Goal: Task Accomplishment & Management: Manage account settings

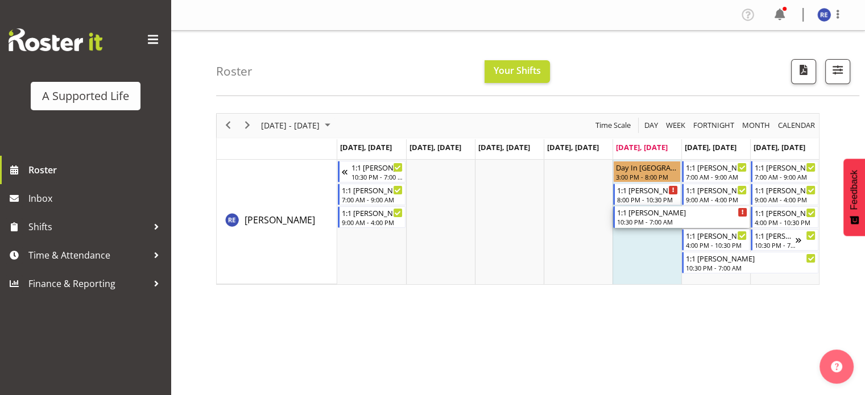
click at [739, 210] on div "Timeline Week of October 3, 2025" at bounding box center [742, 212] width 9 height 9
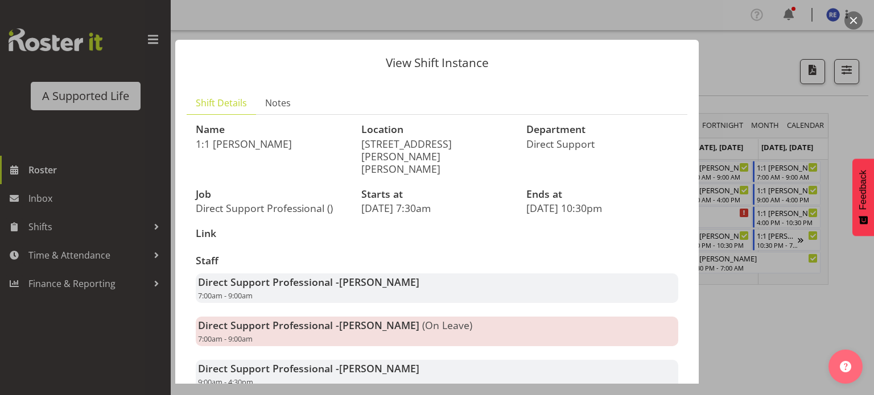
click at [733, 79] on div at bounding box center [437, 197] width 874 height 395
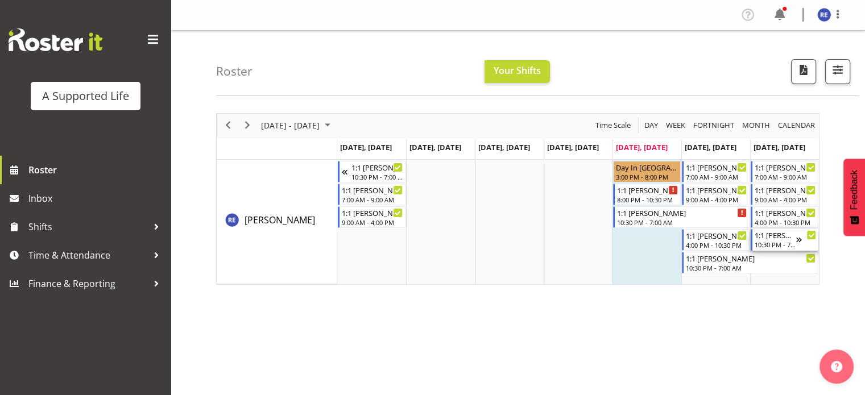
click at [811, 235] on icon "Timeline Week of October 3, 2025" at bounding box center [812, 236] width 6 height 6
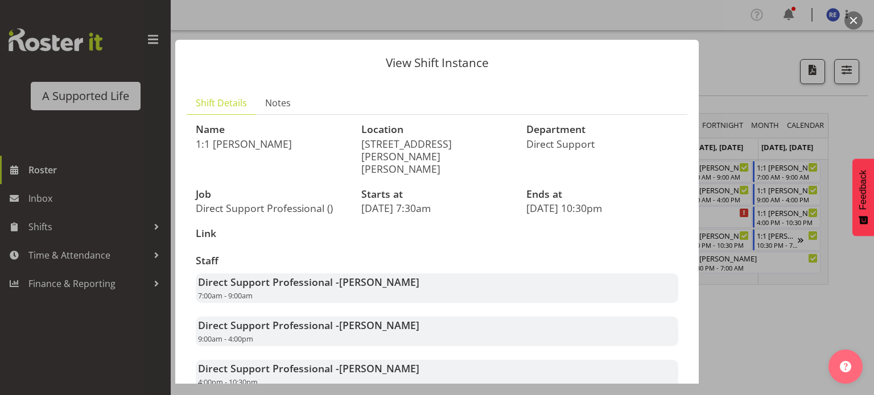
click at [725, 27] on div at bounding box center [437, 197] width 874 height 395
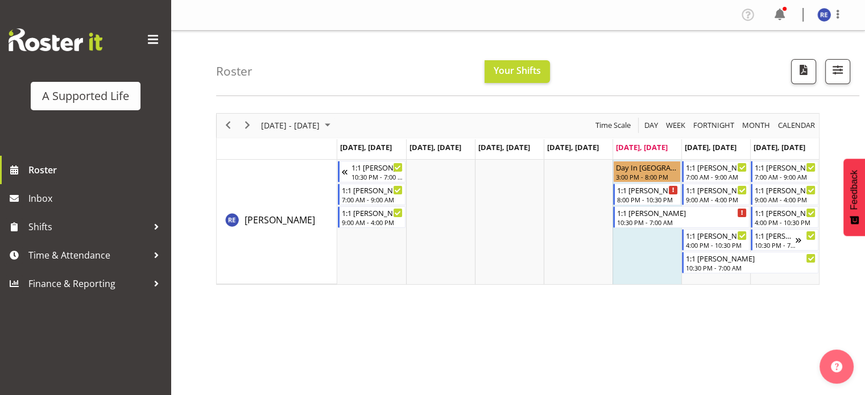
click at [147, 36] on span at bounding box center [153, 40] width 18 height 18
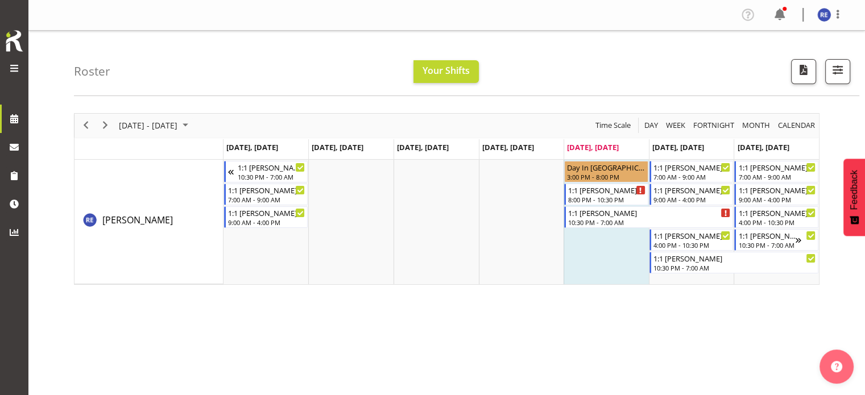
click at [14, 68] on span at bounding box center [14, 68] width 14 height 14
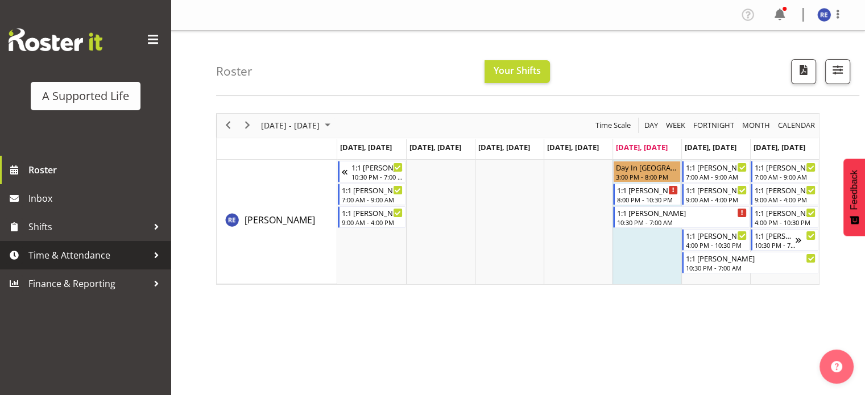
click at [126, 257] on span "Time & Attendance" at bounding box center [87, 255] width 119 height 17
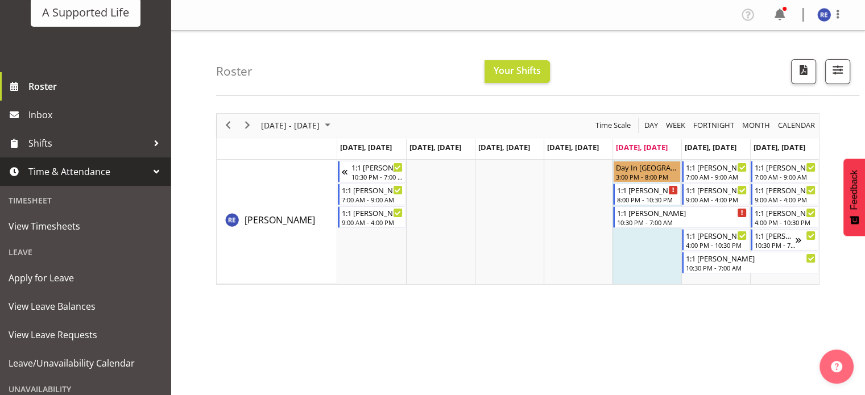
scroll to position [84, 0]
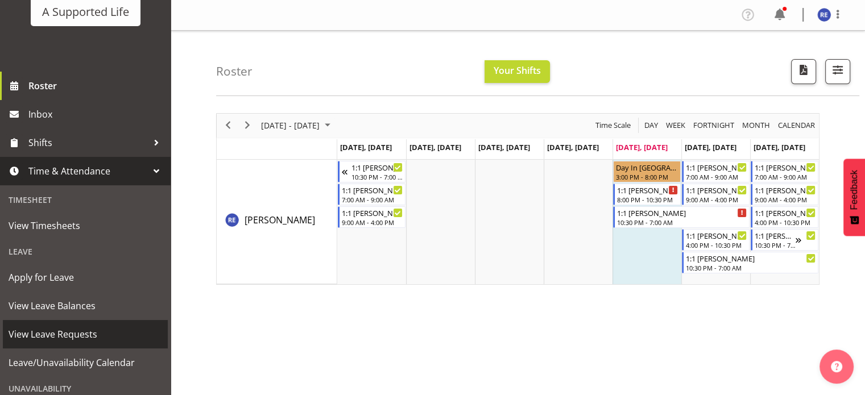
click at [77, 341] on span "View Leave Requests" at bounding box center [86, 334] width 154 height 17
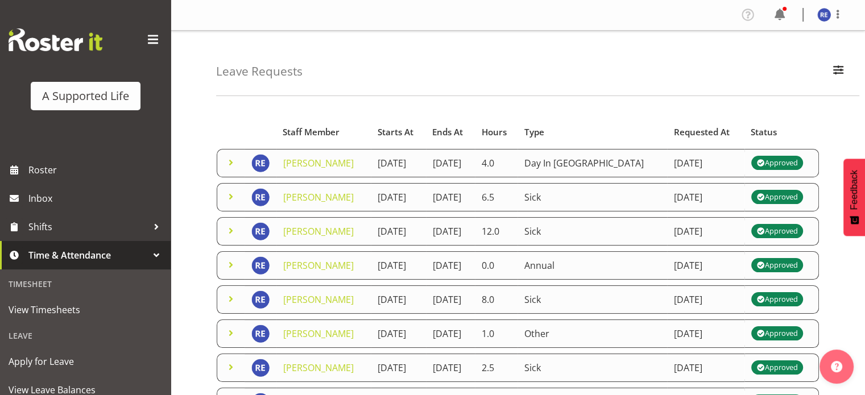
click at [684, 168] on td "[DATE]" at bounding box center [705, 163] width 77 height 28
click at [787, 167] on div "Approved" at bounding box center [777, 163] width 41 height 14
click at [294, 169] on link "[PERSON_NAME]" at bounding box center [318, 163] width 71 height 13
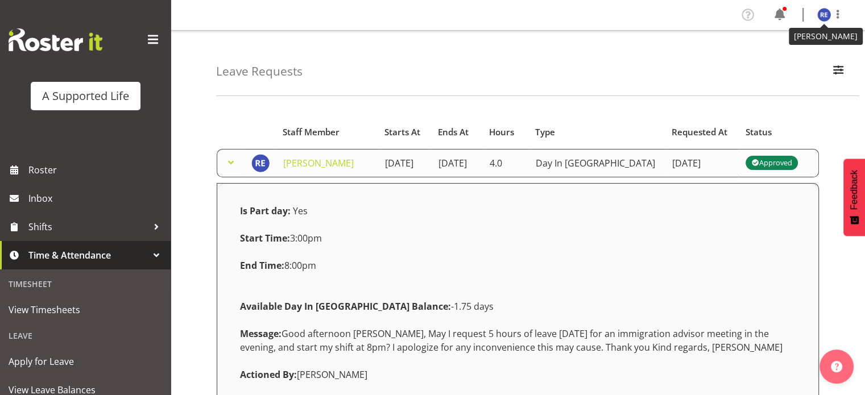
click at [828, 13] on img at bounding box center [824, 15] width 14 height 14
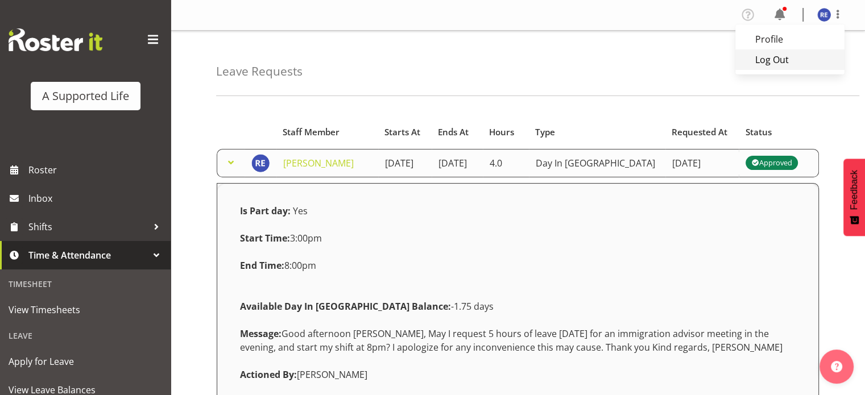
click at [773, 64] on link "Log Out" at bounding box center [789, 59] width 109 height 20
